Goal: Transaction & Acquisition: Register for event/course

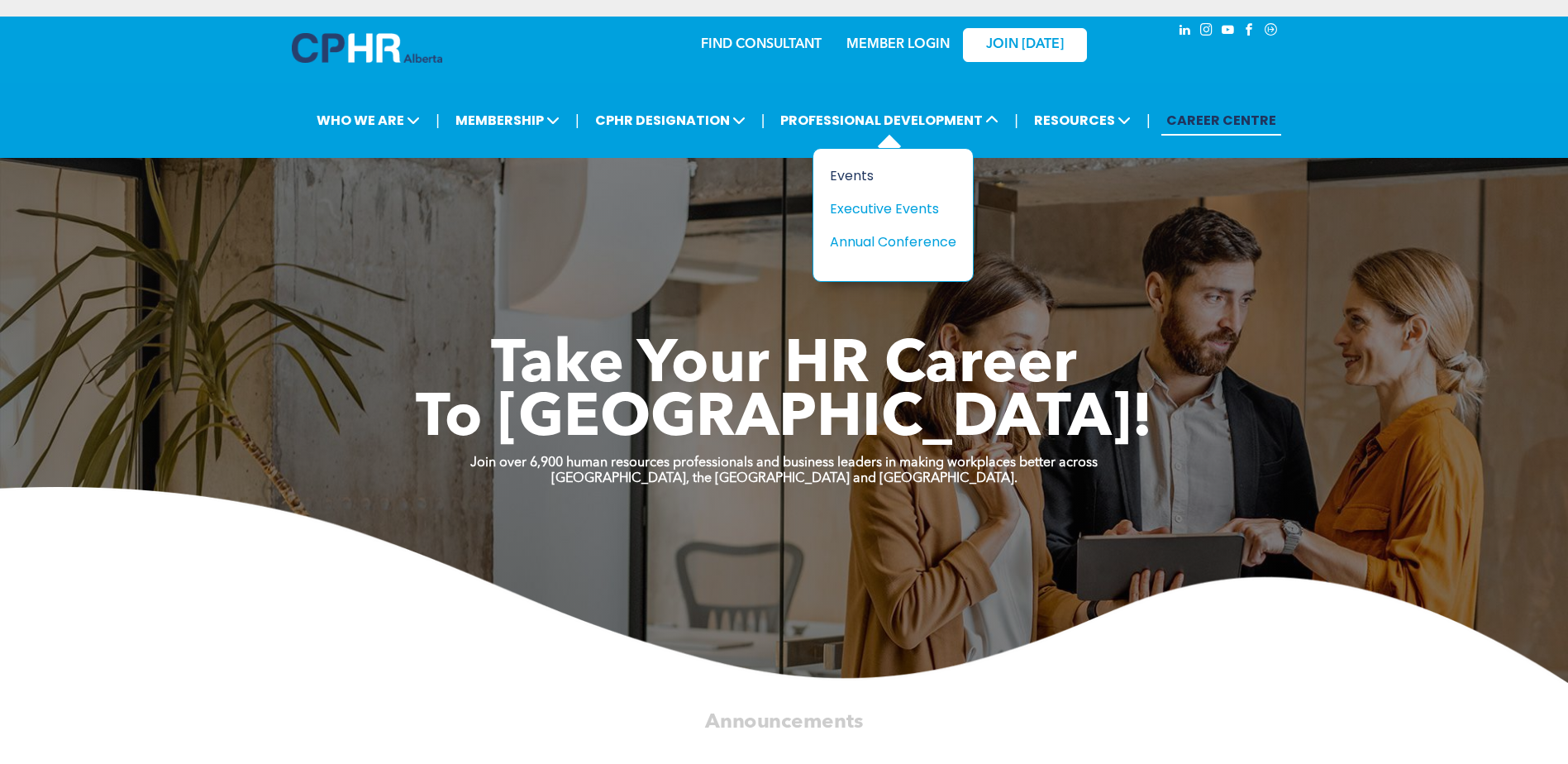
click at [857, 174] on div "Events" at bounding box center [886, 175] width 114 height 20
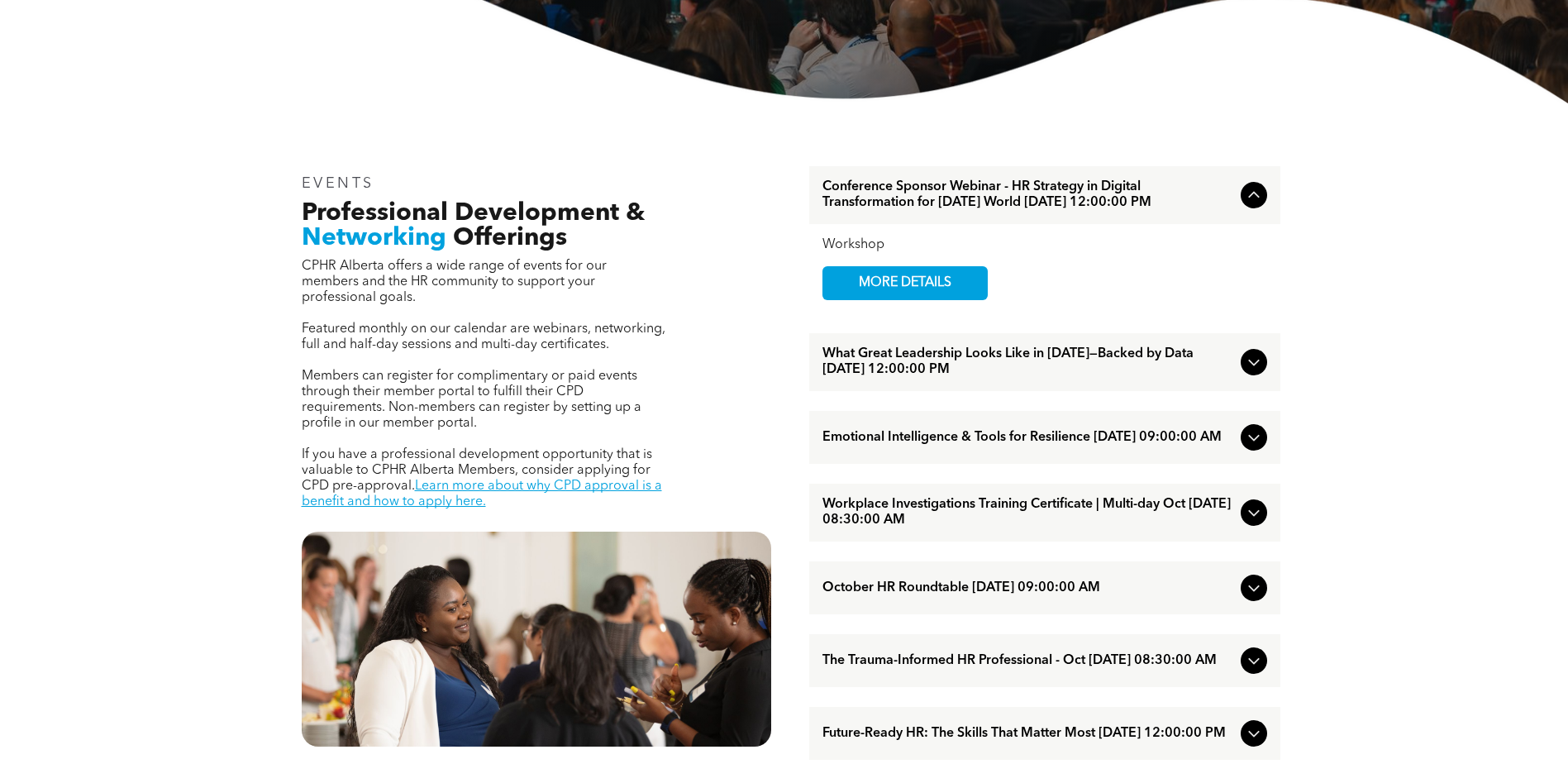
scroll to position [496, 0]
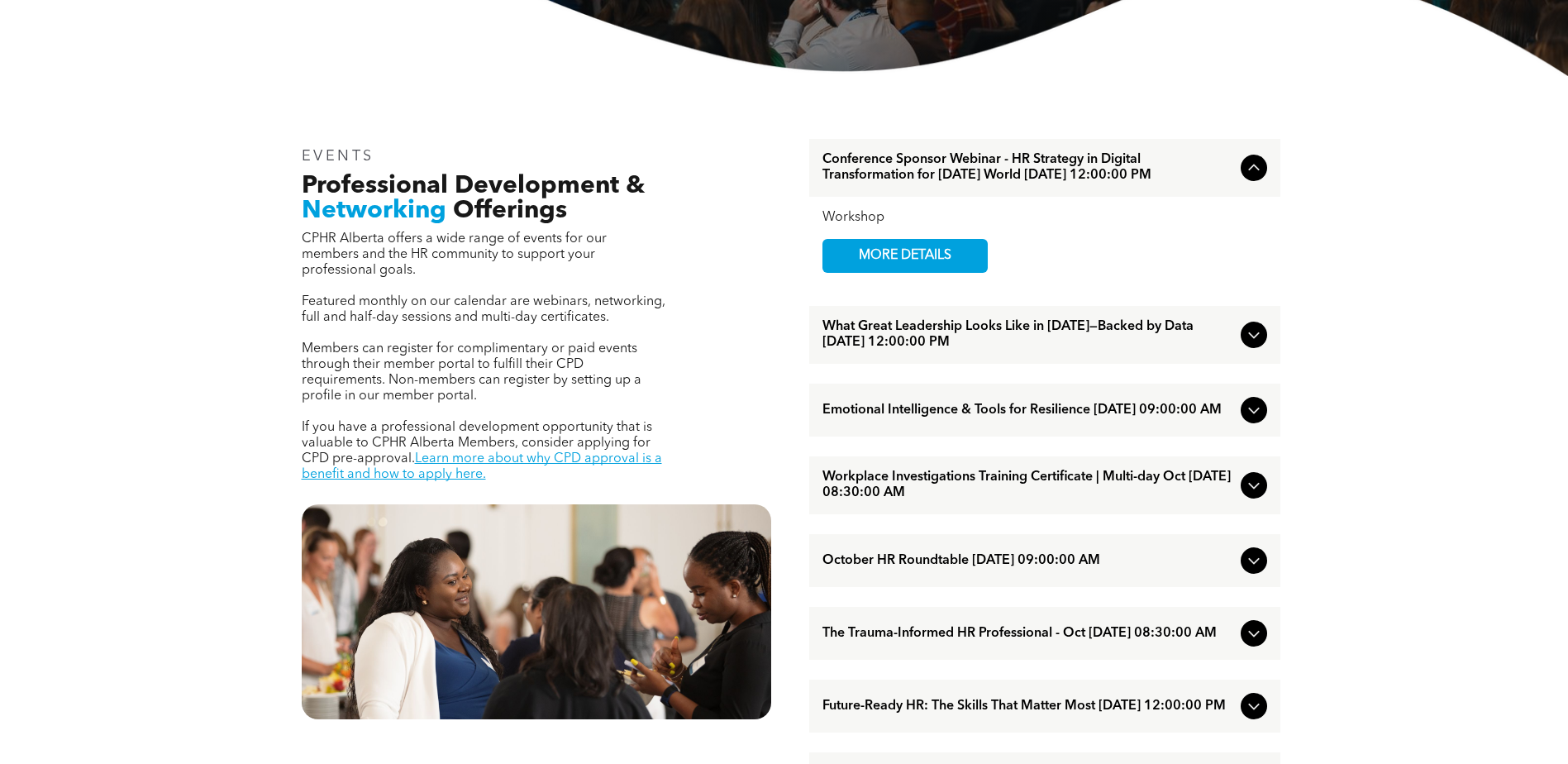
click at [1251, 343] on icon at bounding box center [1254, 335] width 19 height 19
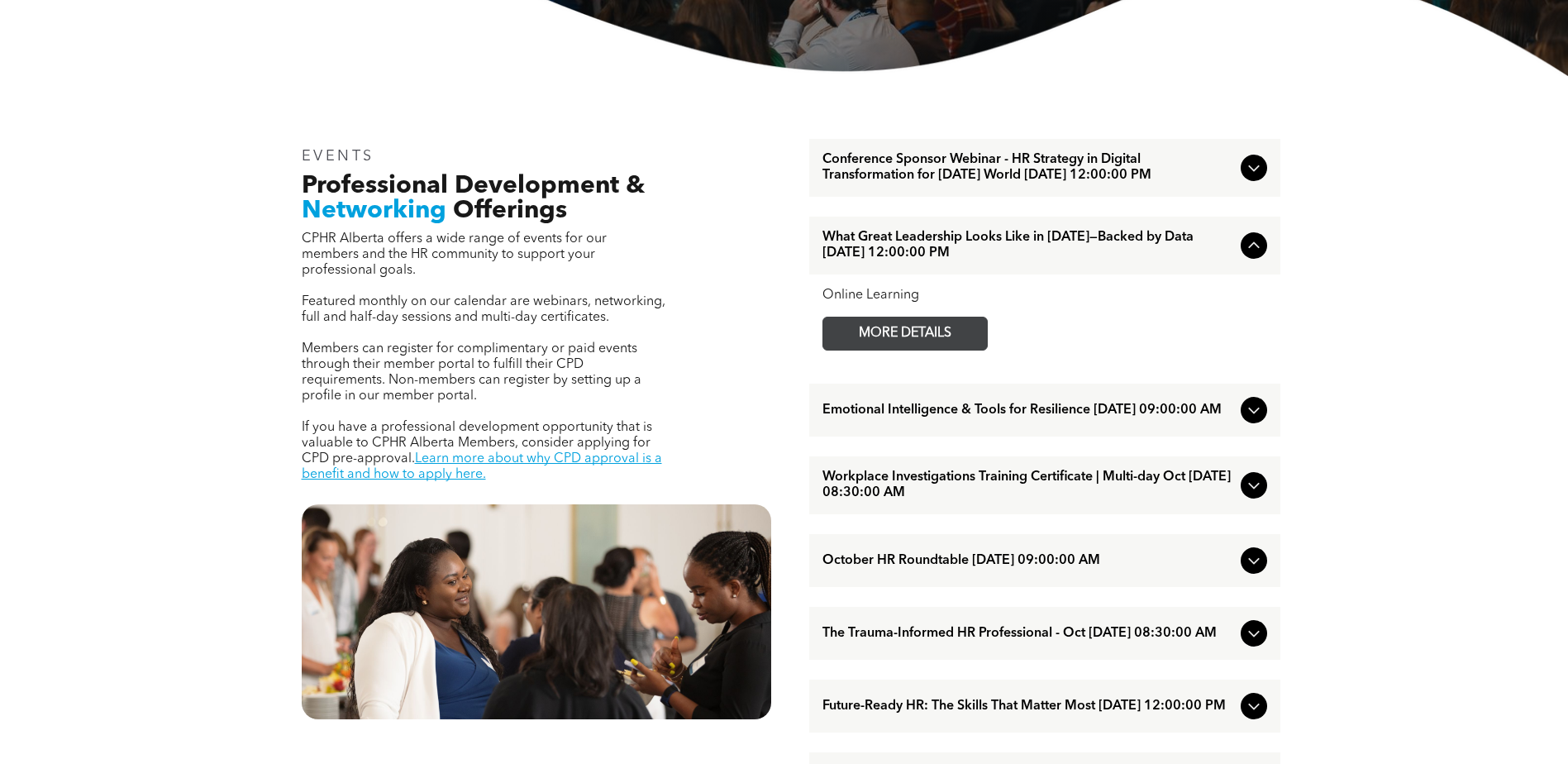
click at [895, 343] on span "MORE DETAILS" at bounding box center [904, 333] width 130 height 32
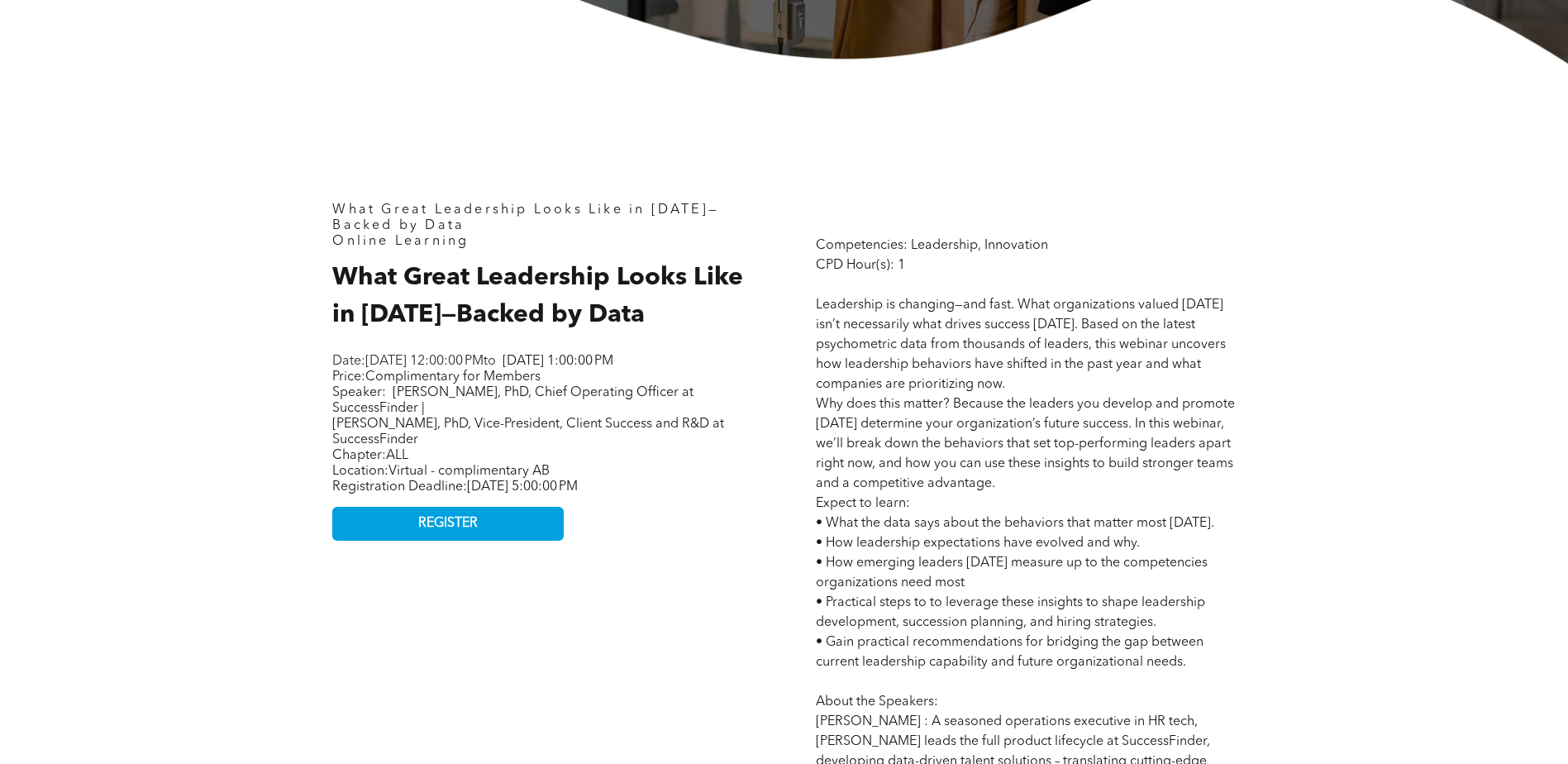
scroll to position [661, 0]
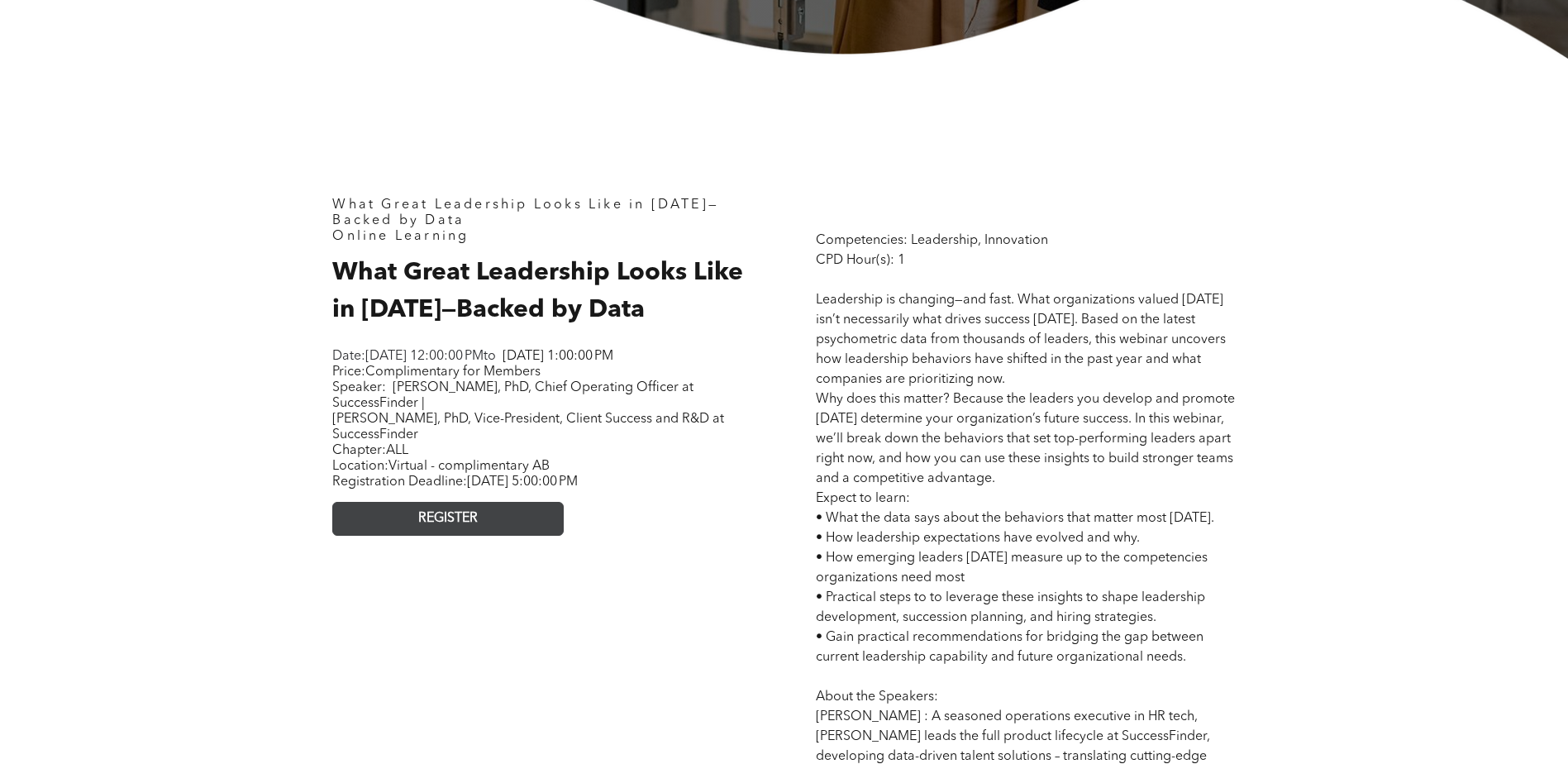
click at [478, 524] on link "REGISTER" at bounding box center [447, 519] width 231 height 34
